Goal: Obtain resource: Download file/media

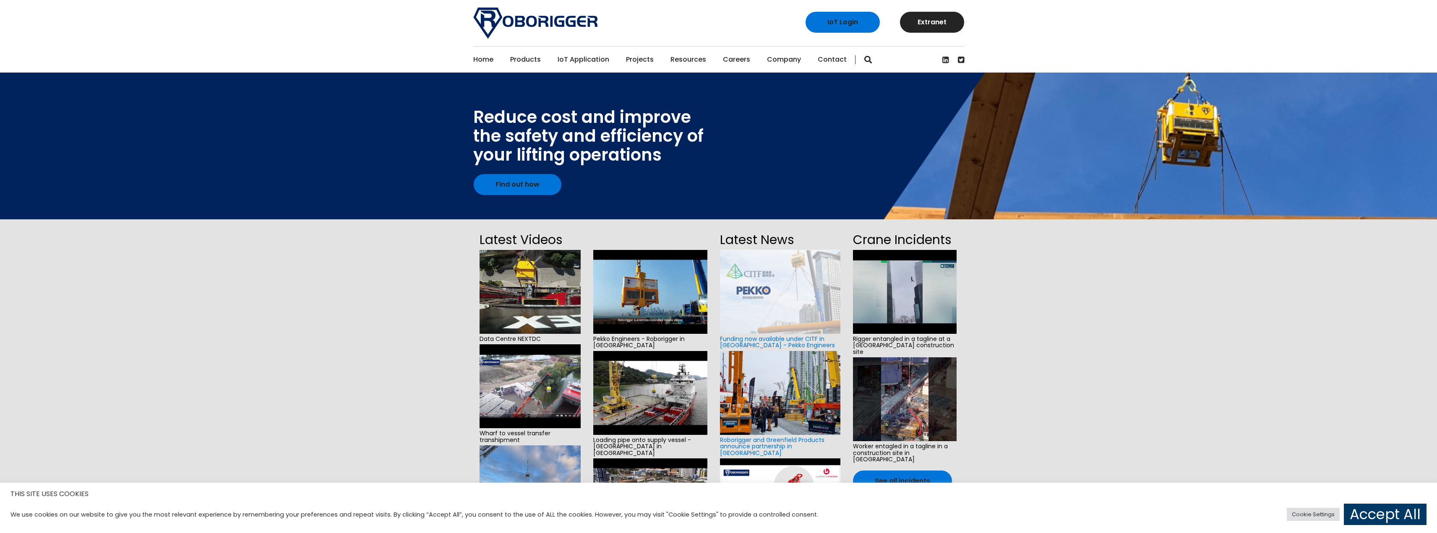
click at [581, 58] on link "IoT Application" at bounding box center [584, 60] width 52 height 26
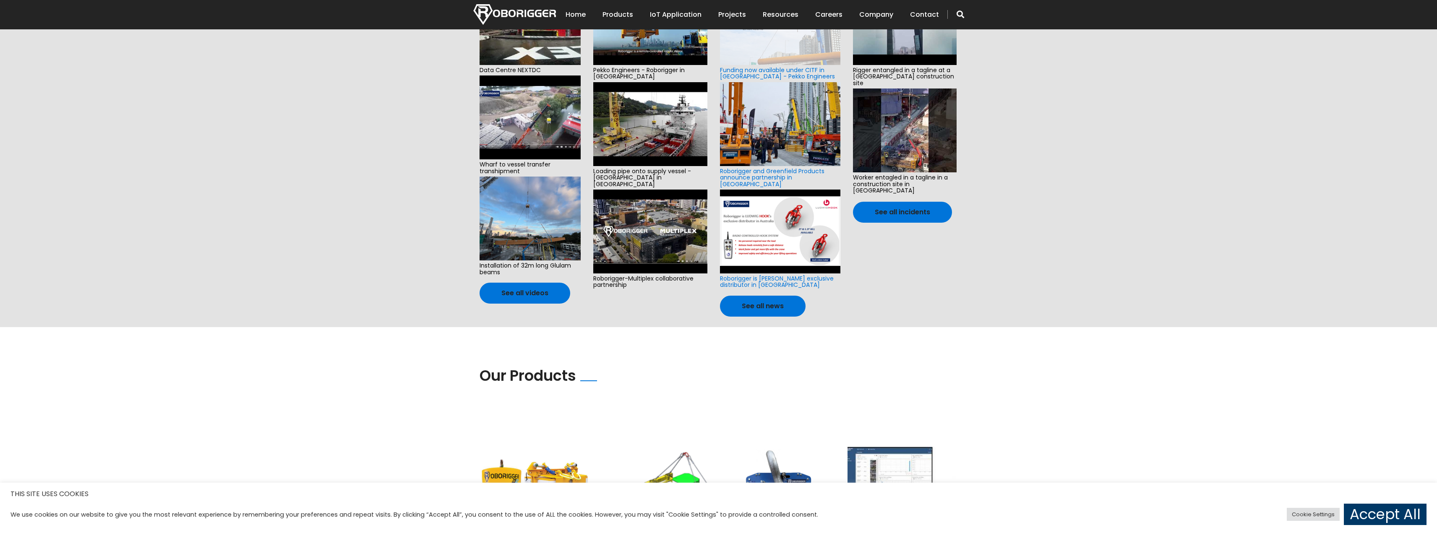
scroll to position [479, 0]
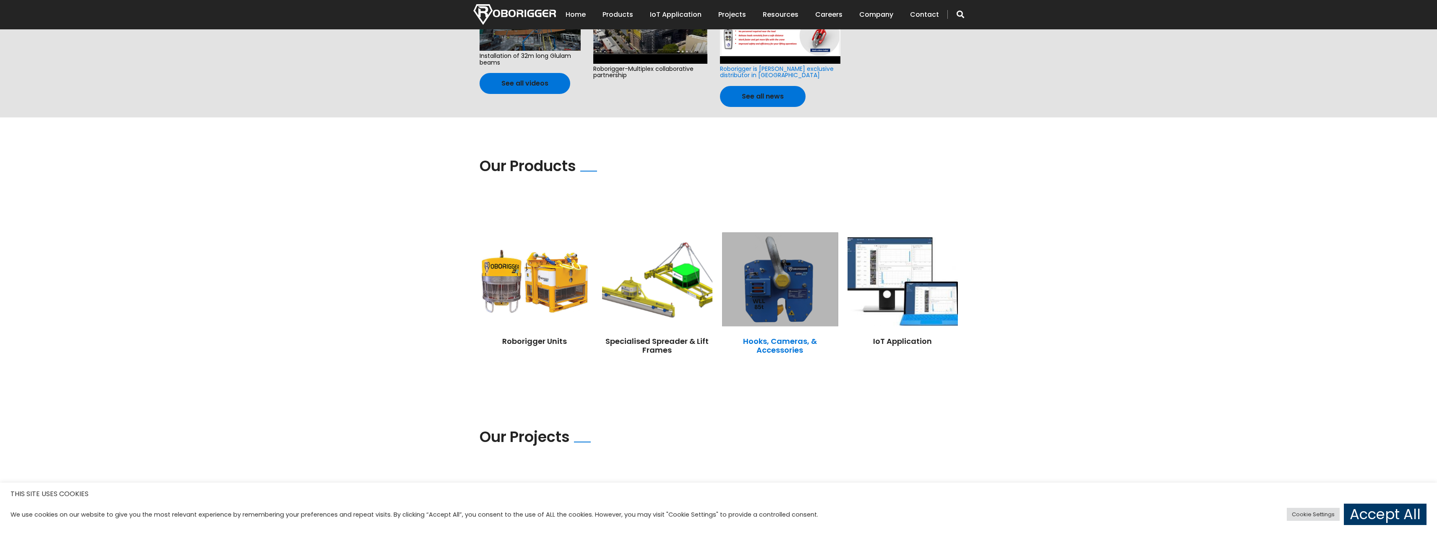
click at [785, 336] on link "Hooks, Cameras, & Accessories" at bounding box center [780, 346] width 74 height 20
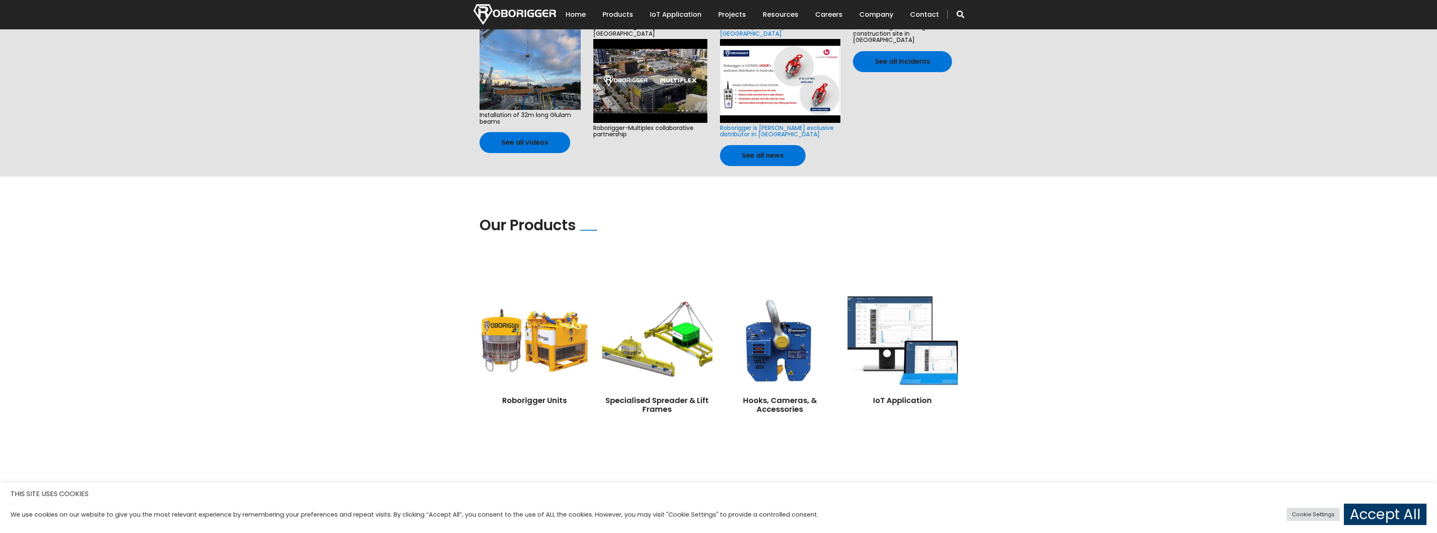
scroll to position [629, 0]
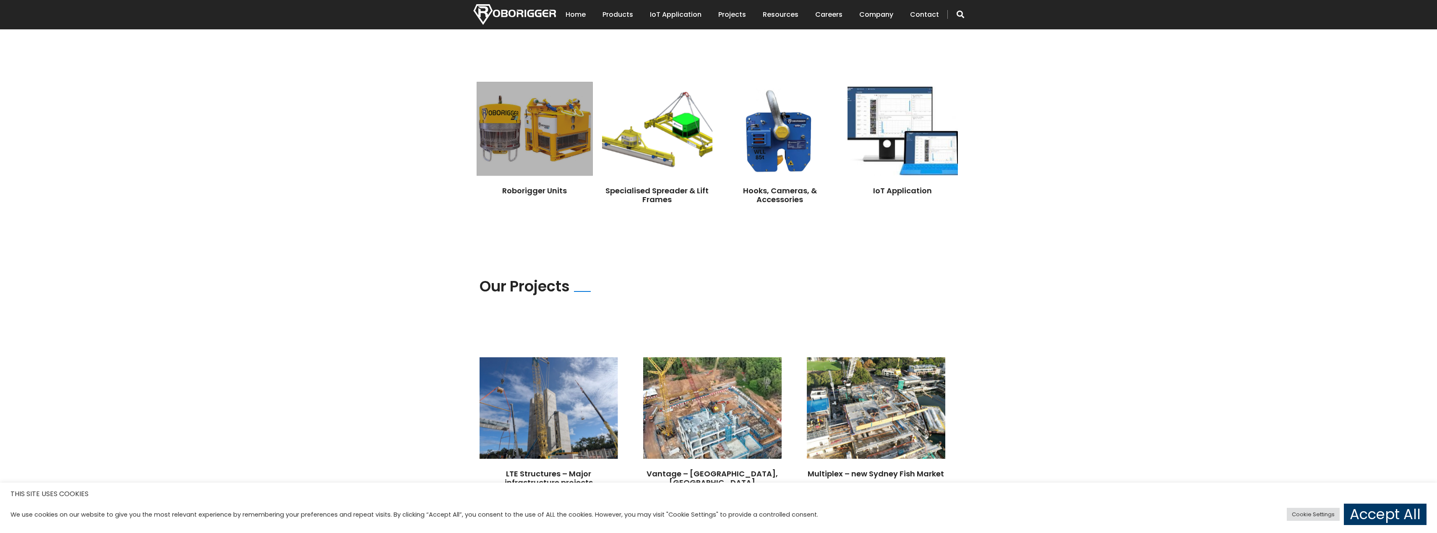
click at [531, 135] on img at bounding box center [535, 129] width 116 height 94
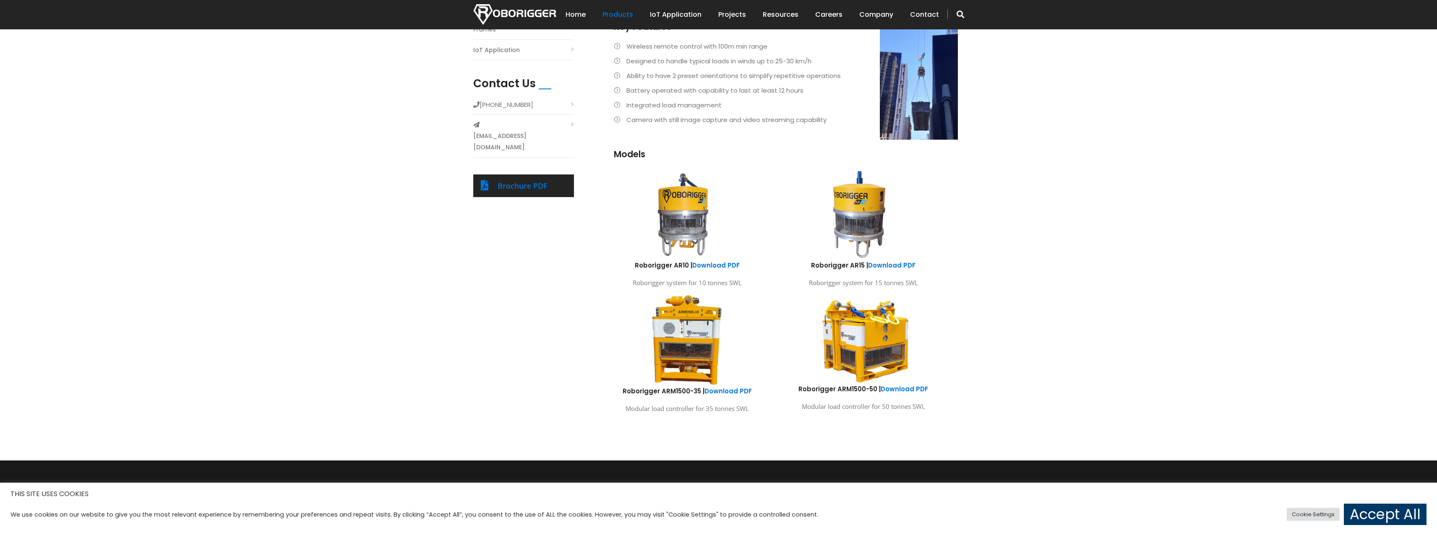
scroll to position [378, 0]
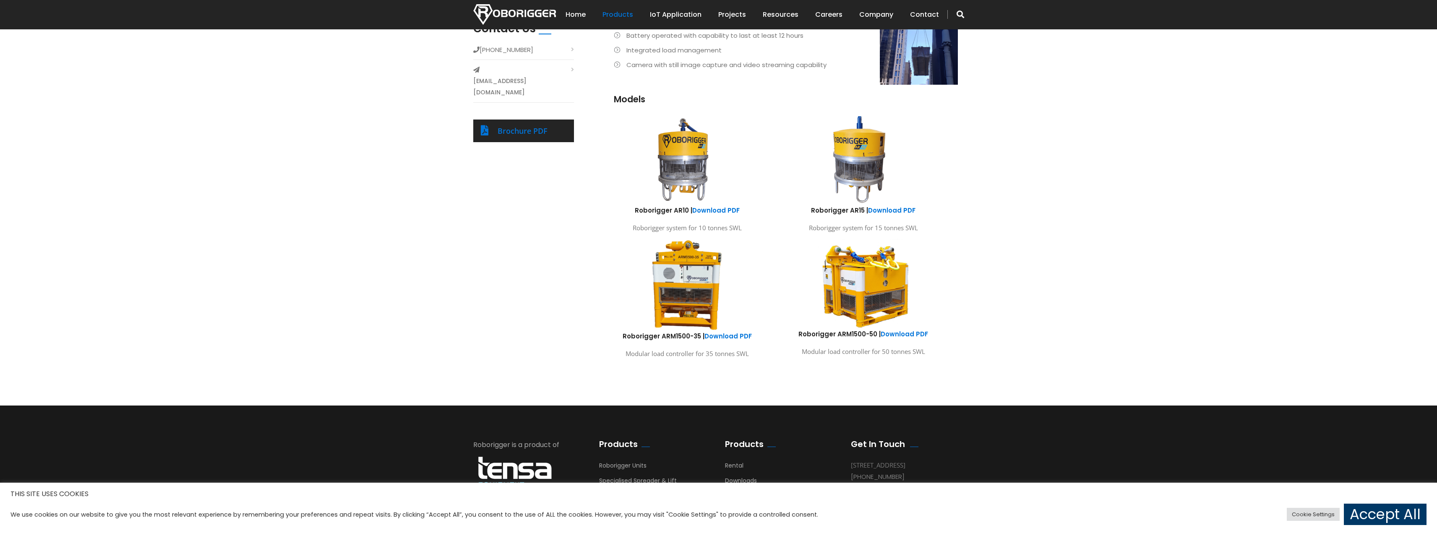
click at [882, 280] on img at bounding box center [863, 284] width 124 height 92
click at [903, 334] on link "Download PDF" at bounding box center [904, 334] width 47 height 9
drag, startPoint x: 869, startPoint y: 334, endPoint x: 875, endPoint y: 334, distance: 5.5
click at [875, 334] on h6 "Roborigger ARM1500-50 | Download PDF" at bounding box center [864, 334] width 164 height 9
click at [965, 302] on div "Roborigger Units Roborigger is a remote-controlled robotic device connected to …" at bounding box center [782, 129] width 378 height 469
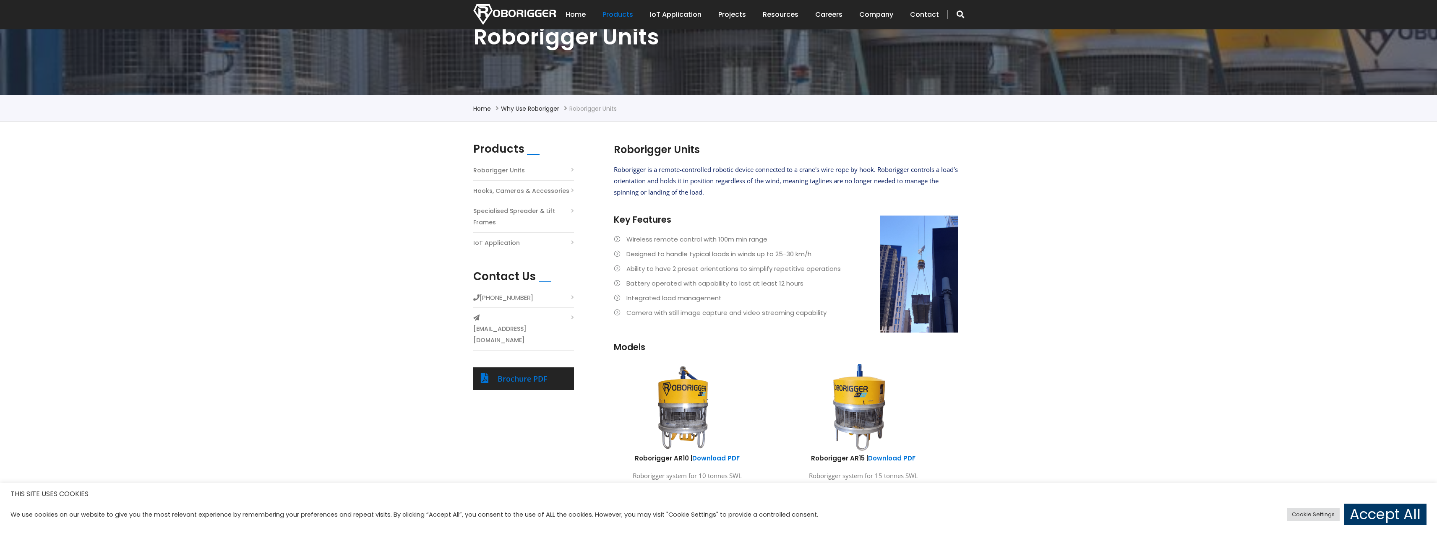
scroll to position [126, 0]
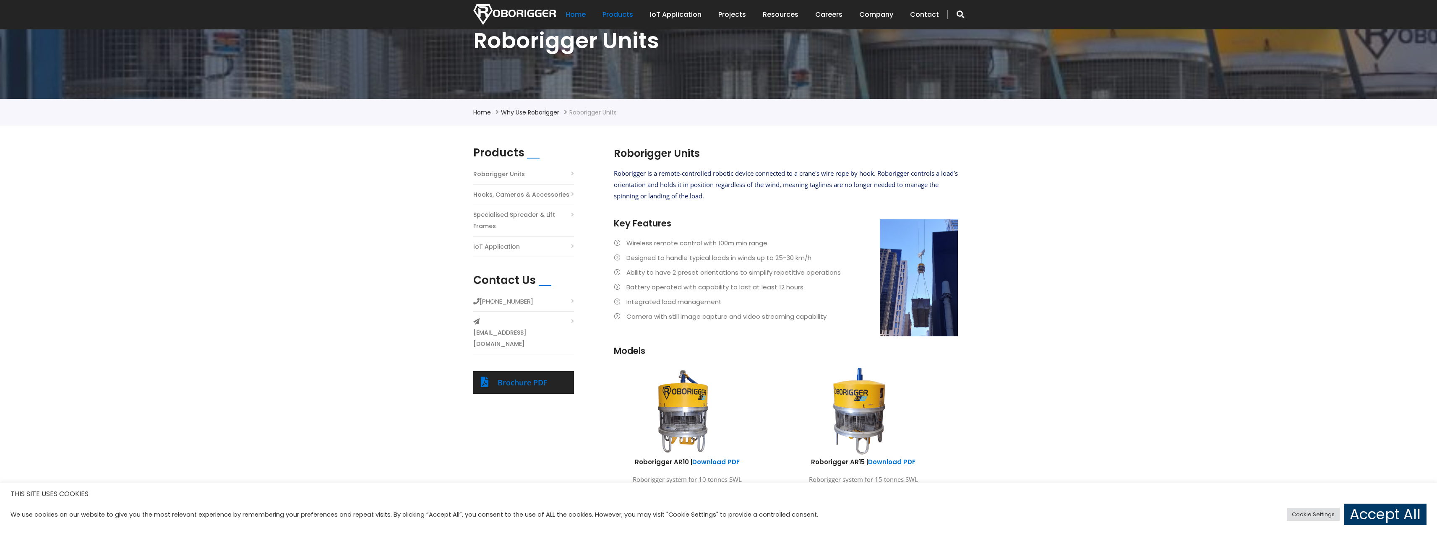
click at [586, 18] on link "Home" at bounding box center [576, 15] width 20 height 26
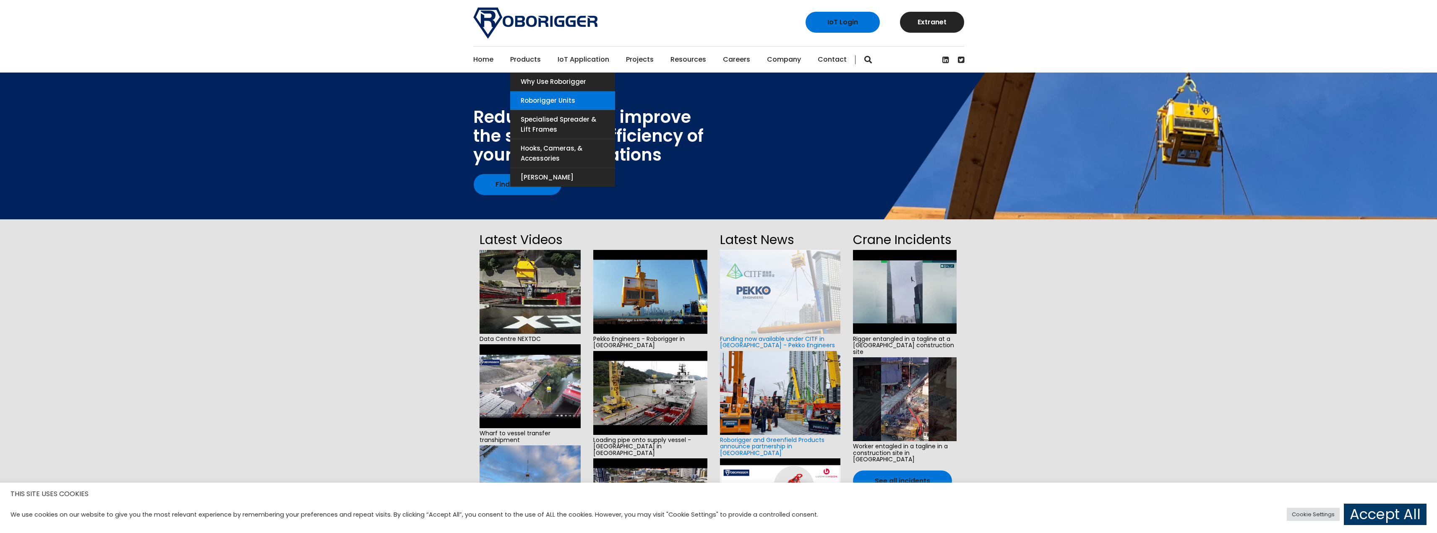
click at [576, 101] on link "Roborigger Units" at bounding box center [562, 100] width 105 height 18
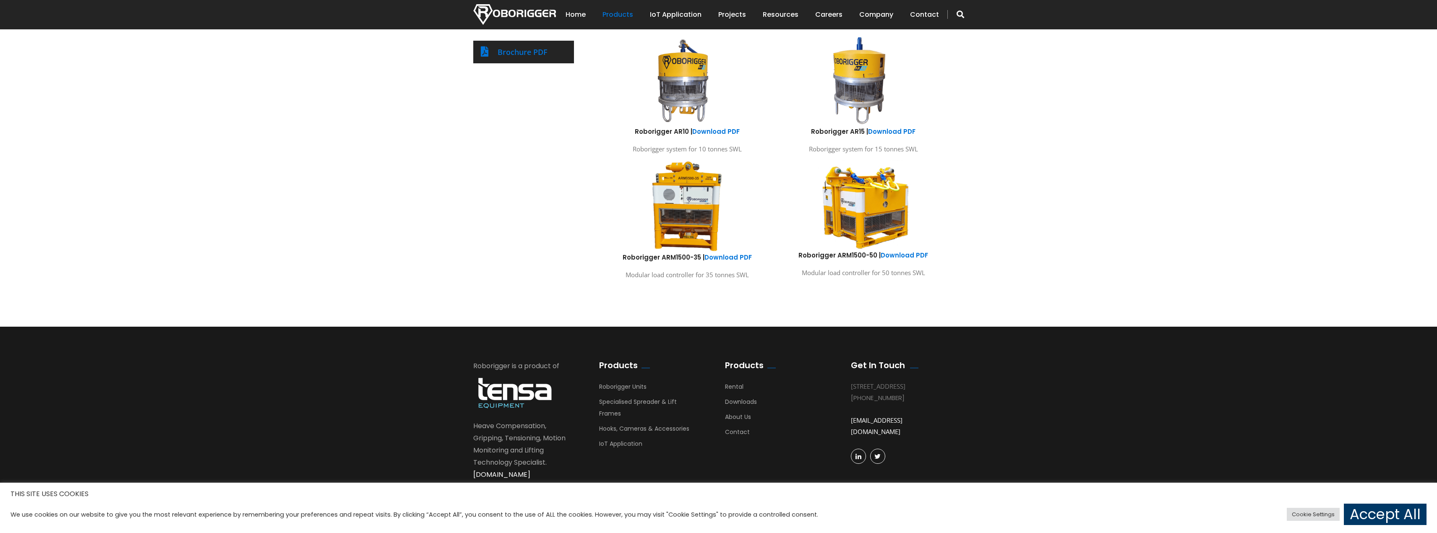
scroll to position [459, 0]
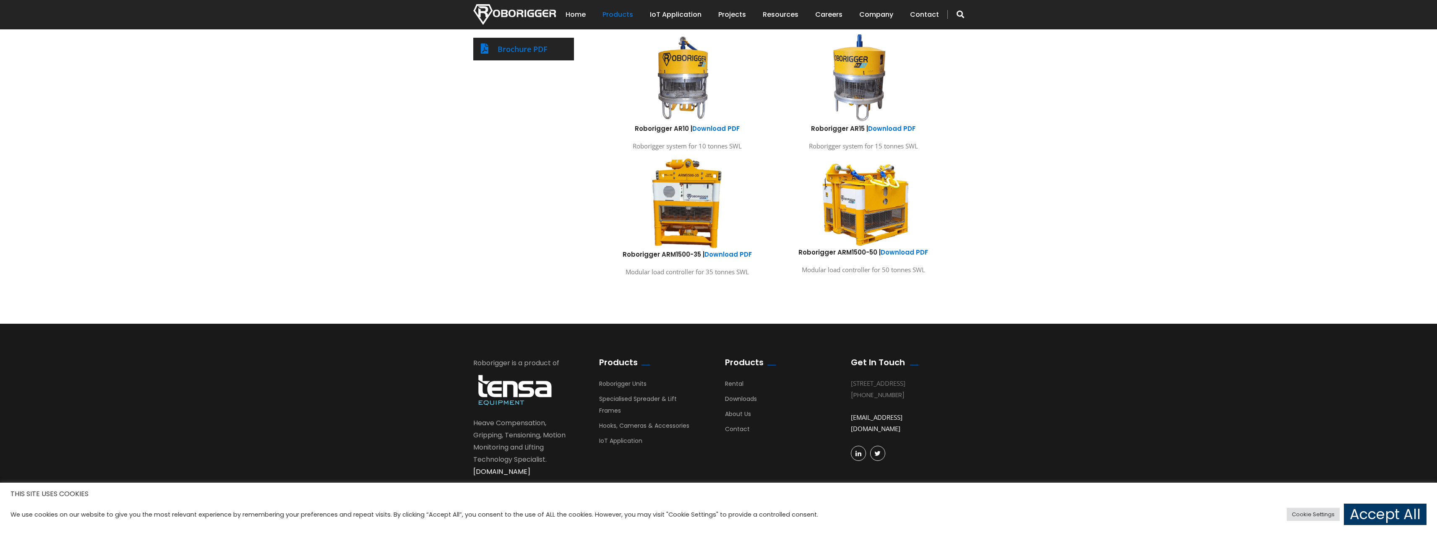
click at [876, 219] on img at bounding box center [863, 202] width 124 height 92
click at [864, 198] on img at bounding box center [863, 202] width 124 height 92
click at [909, 253] on link "Download PDF" at bounding box center [904, 252] width 47 height 9
click at [737, 14] on link "Projects" at bounding box center [732, 15] width 28 height 26
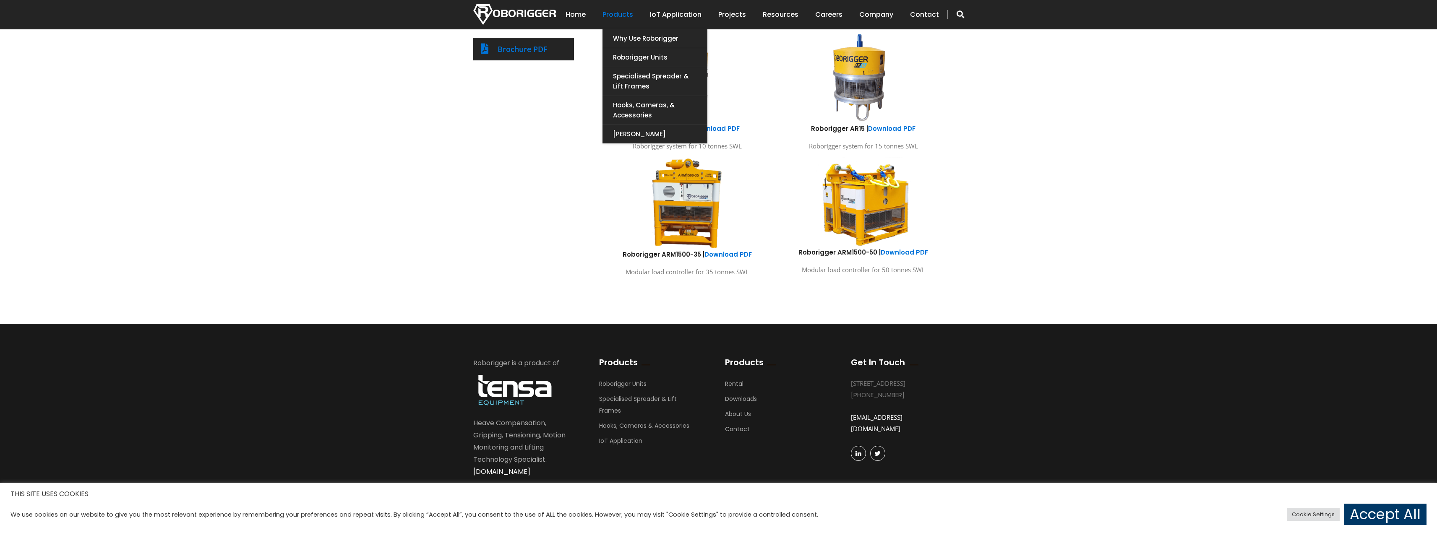
click at [628, 16] on link "Products" at bounding box center [618, 15] width 31 height 26
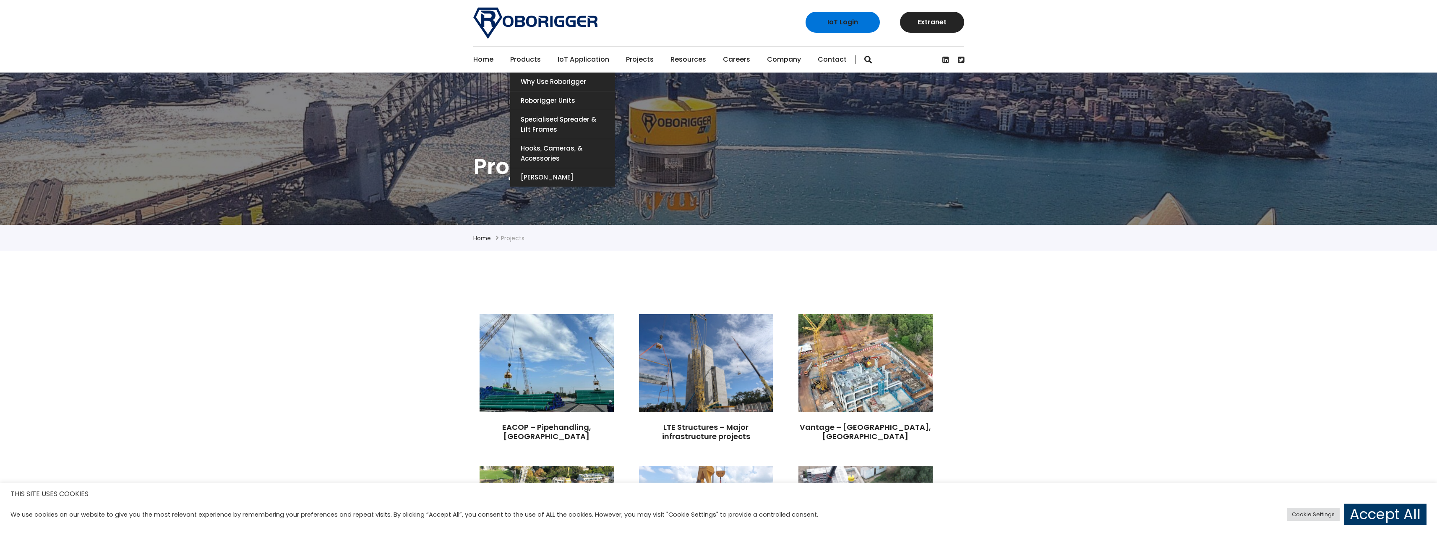
click at [529, 58] on link "Products" at bounding box center [525, 60] width 31 height 26
click at [553, 103] on link "Roborigger Units" at bounding box center [562, 100] width 105 height 18
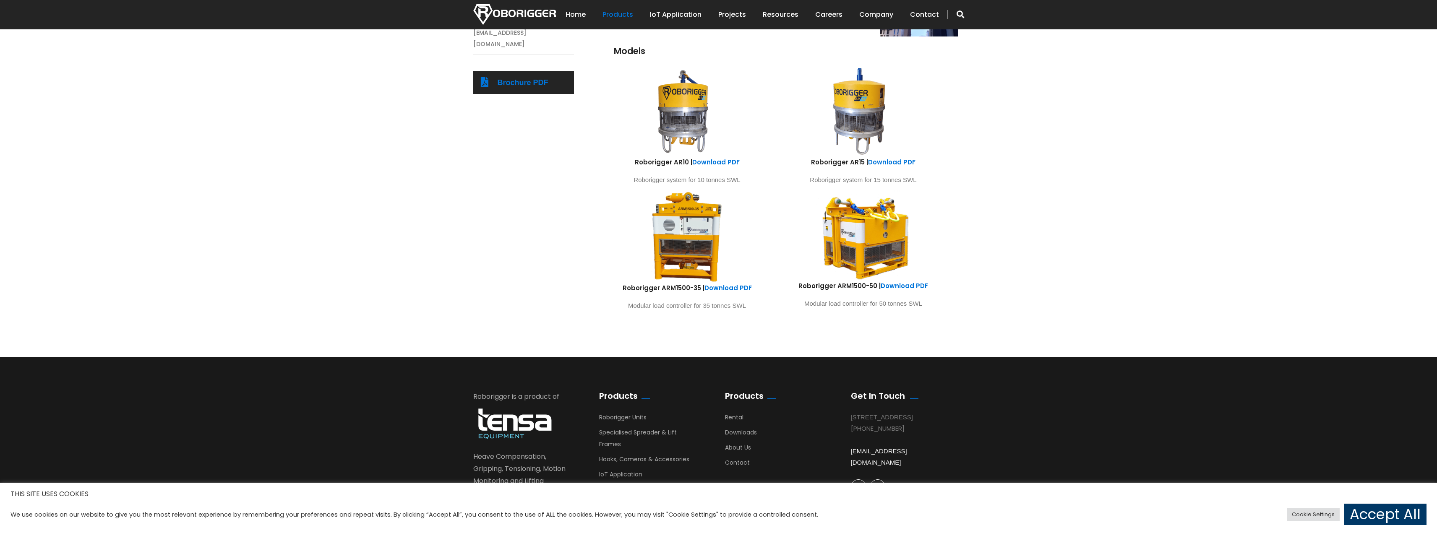
scroll to position [459, 0]
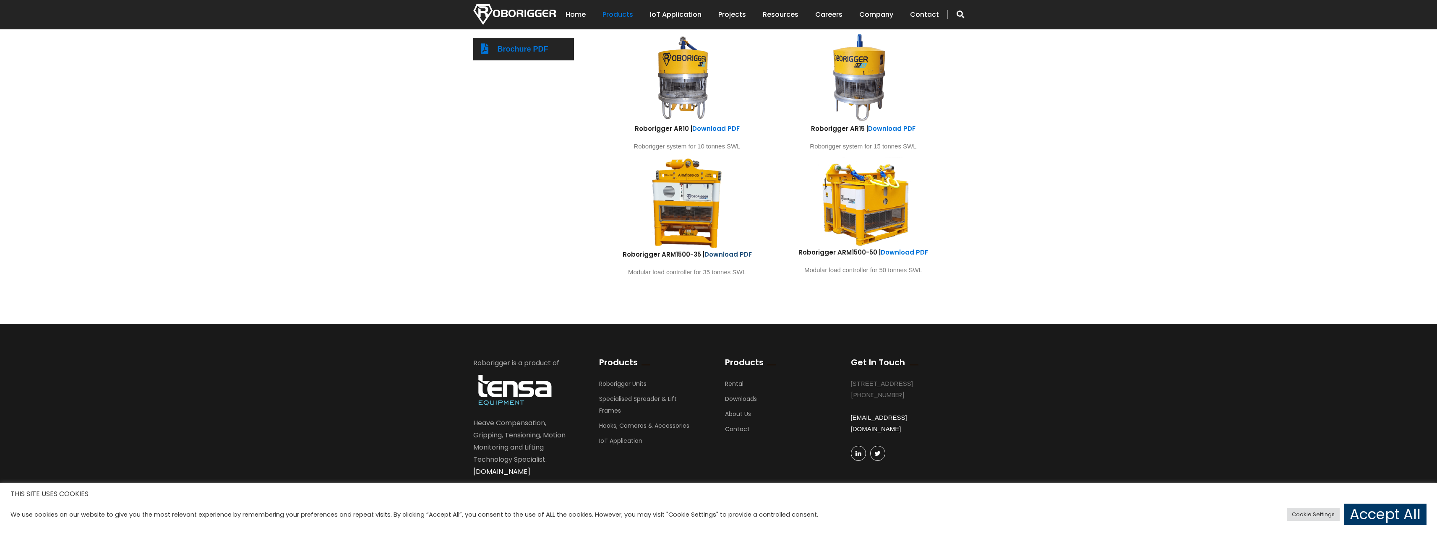
click at [735, 255] on link "Download PDF" at bounding box center [728, 254] width 47 height 9
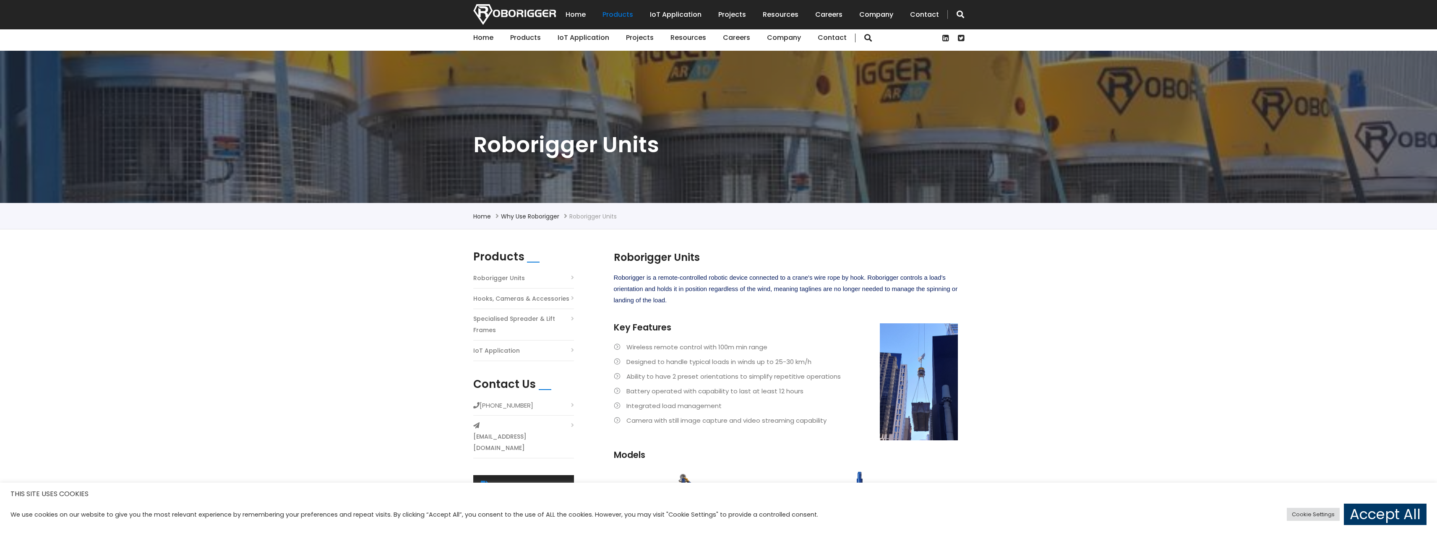
scroll to position [0, 0]
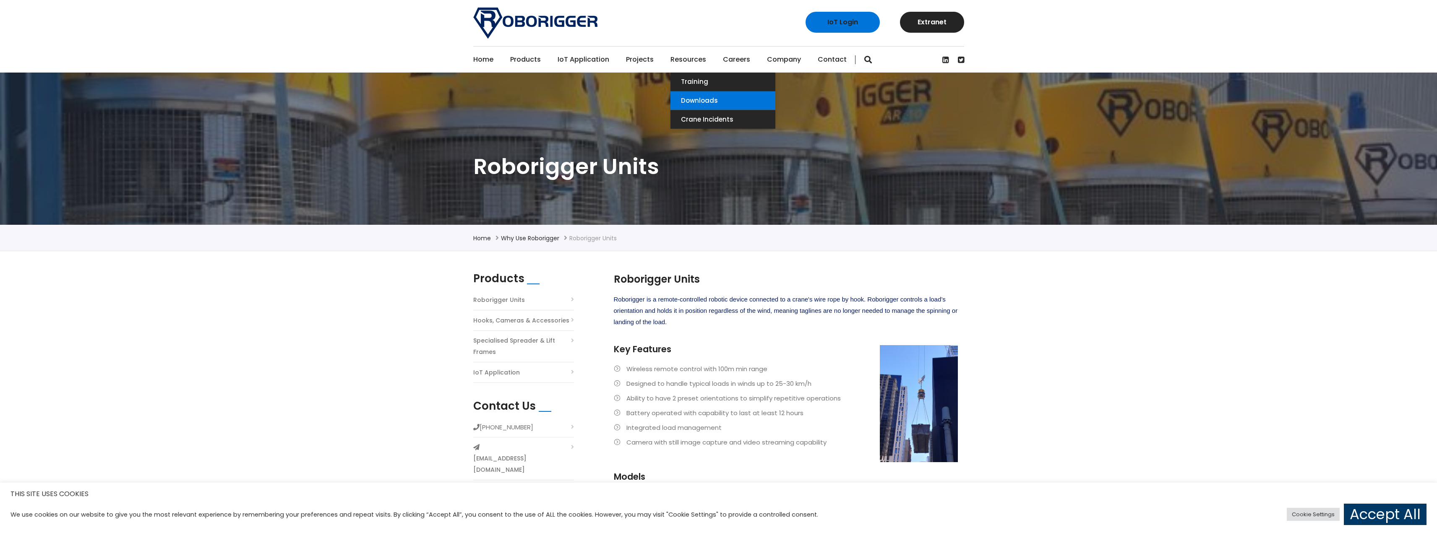
click at [700, 102] on link "Downloads" at bounding box center [723, 100] width 105 height 18
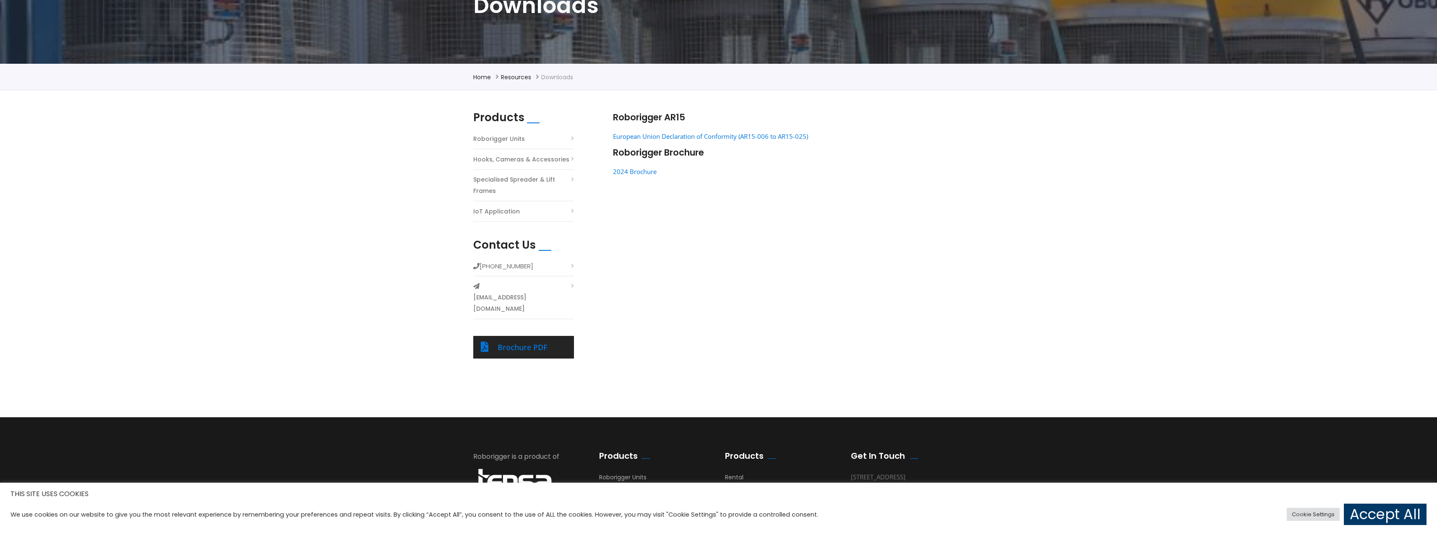
scroll to position [210, 0]
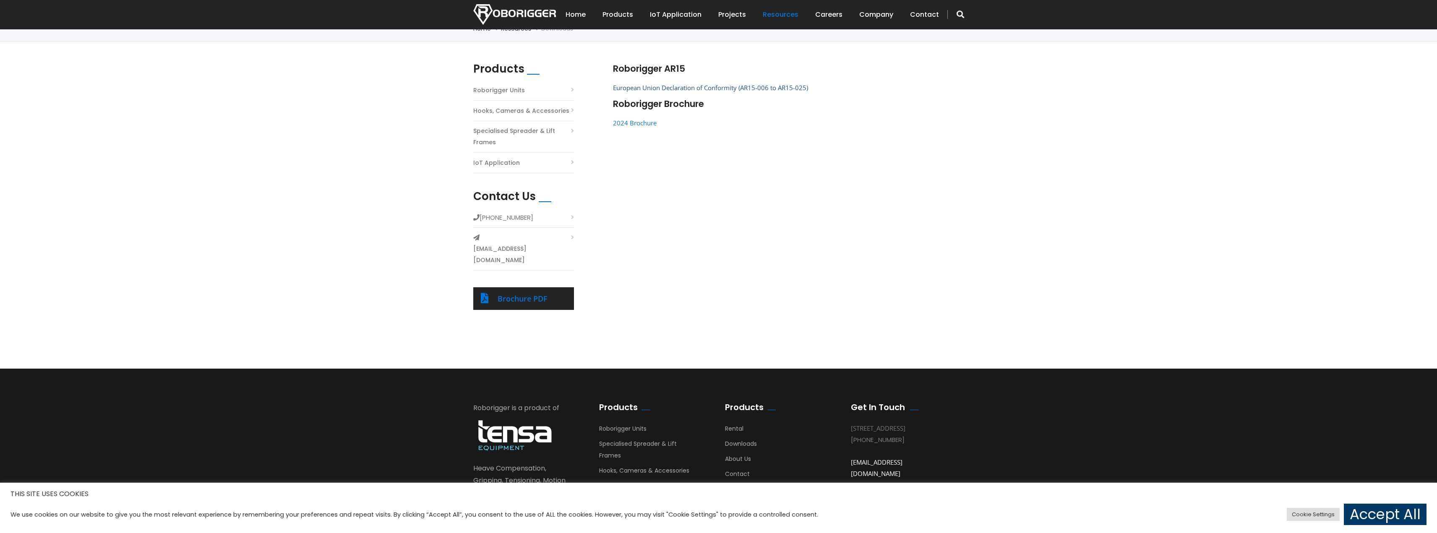
click at [710, 87] on link "European Union Declaration of Conformity (AR15-006 to AR15-025)" at bounding box center [710, 88] width 195 height 8
